Goal: Transaction & Acquisition: Book appointment/travel/reservation

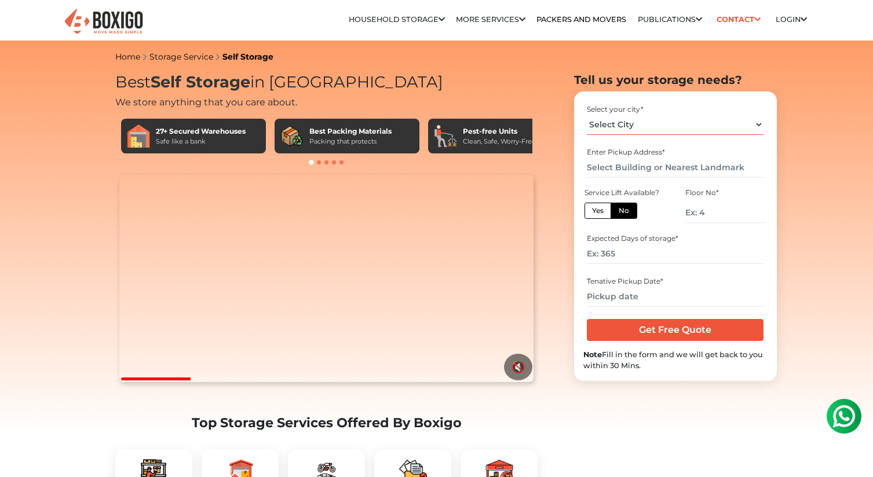
click at [682, 127] on select "Select City [GEOGRAPHIC_DATA] [GEOGRAPHIC_DATA] [GEOGRAPHIC_DATA] [GEOGRAPHIC_D…" at bounding box center [675, 125] width 177 height 20
select select "[GEOGRAPHIC_DATA]"
click at [587, 115] on select "Select City [GEOGRAPHIC_DATA] [GEOGRAPHIC_DATA] [GEOGRAPHIC_DATA] [GEOGRAPHIC_D…" at bounding box center [675, 125] width 177 height 20
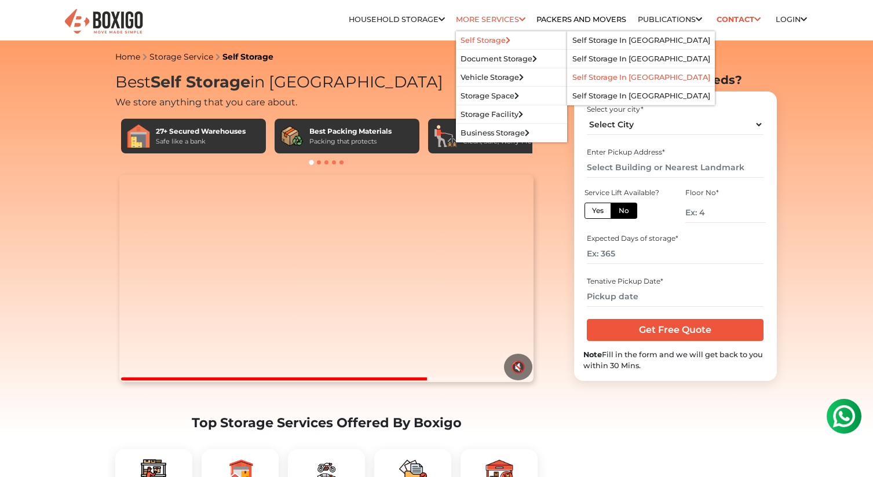
click at [576, 71] on li "Self Storage in [GEOGRAPHIC_DATA]" at bounding box center [641, 77] width 147 height 19
click at [585, 82] on link "Self Storage in [GEOGRAPHIC_DATA]" at bounding box center [641, 77] width 138 height 9
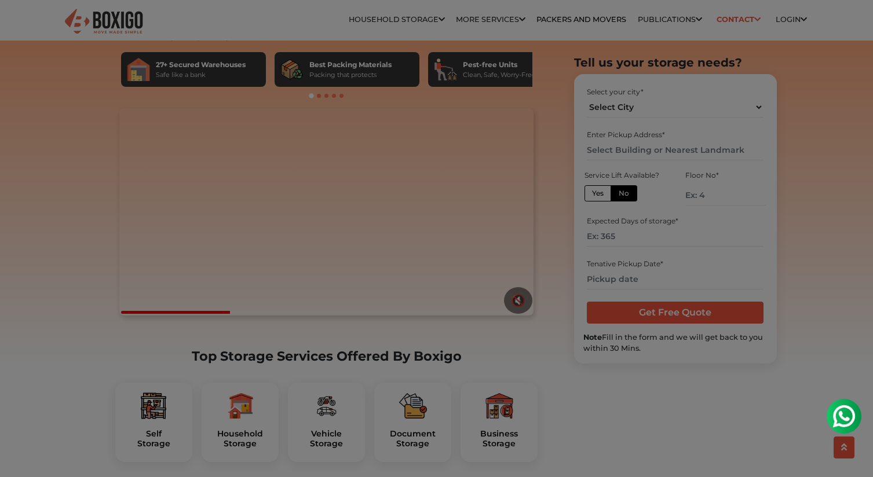
scroll to position [126, 0]
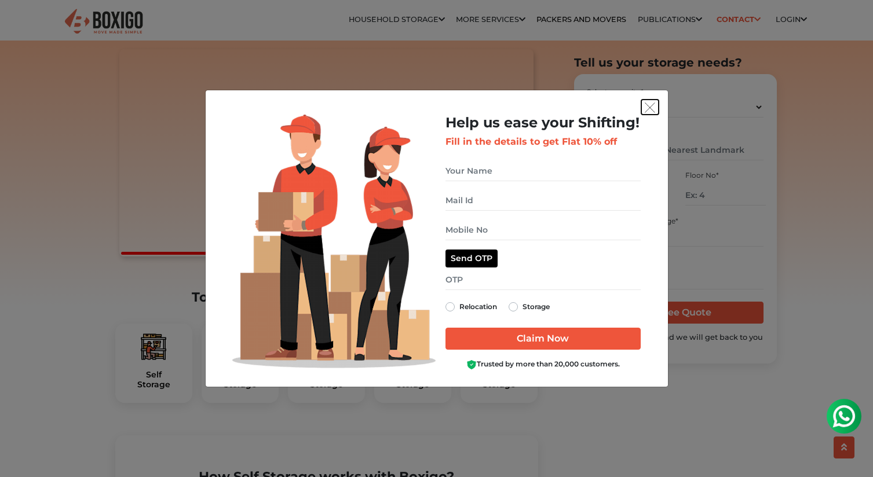
click at [652, 108] on img "get free quote dialog" at bounding box center [650, 108] width 10 height 10
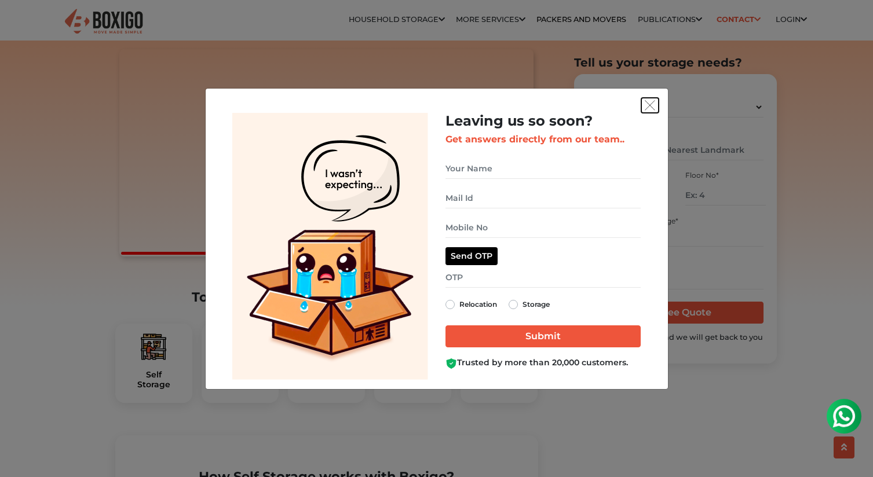
click at [650, 103] on img "get free quote dialog" at bounding box center [650, 105] width 10 height 10
